Goal: Check status: Check status

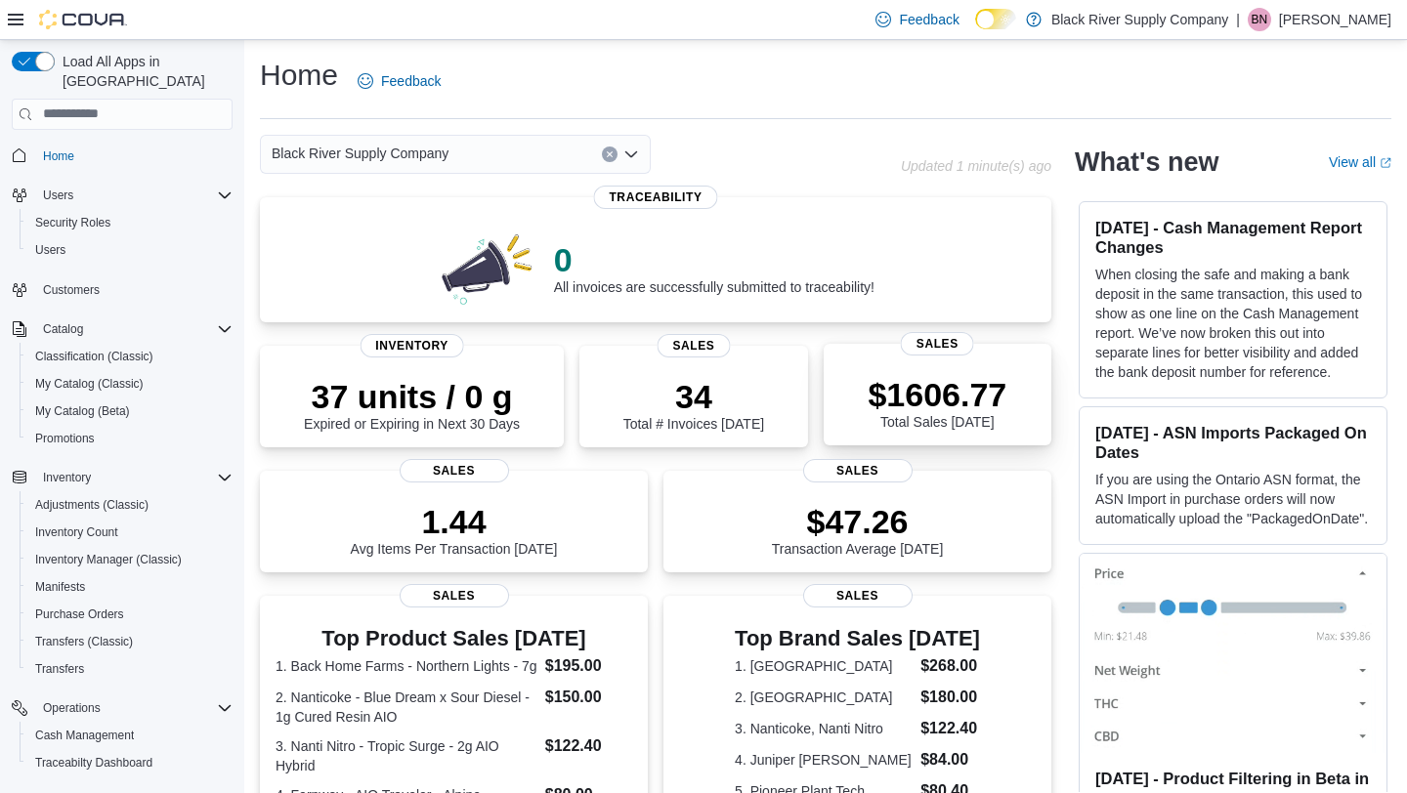
click at [889, 394] on p "$1606.77" at bounding box center [937, 394] width 139 height 39
